Goal: Information Seeking & Learning: Compare options

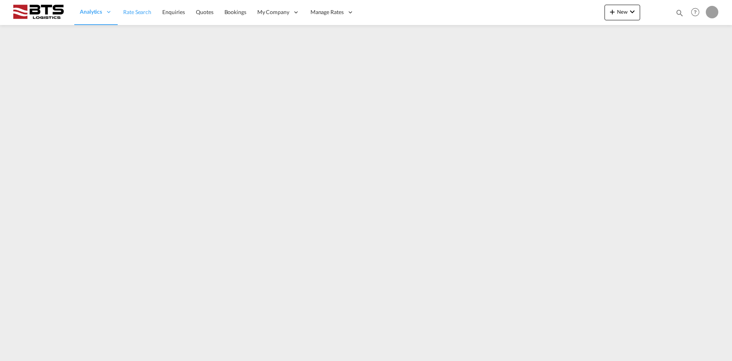
click at [131, 12] on span "Rate Search" at bounding box center [137, 12] width 28 height 7
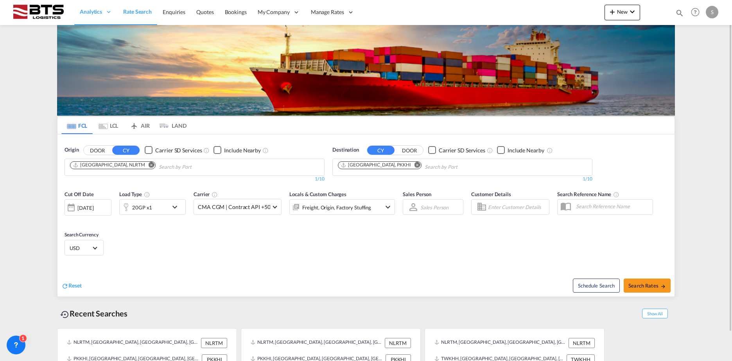
click at [415, 164] on md-icon "Remove" at bounding box center [418, 165] width 6 height 6
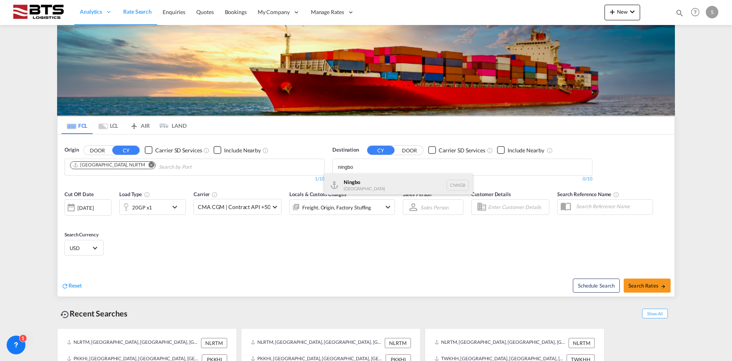
type input "ningbo"
click at [344, 182] on div "Ningbo [GEOGRAPHIC_DATA] CNNGB" at bounding box center [398, 185] width 149 height 23
click at [650, 283] on span "Search Rates" at bounding box center [647, 286] width 38 height 6
type input "NLRTM to CNNGB / [DATE]"
